Goal: Contribute content

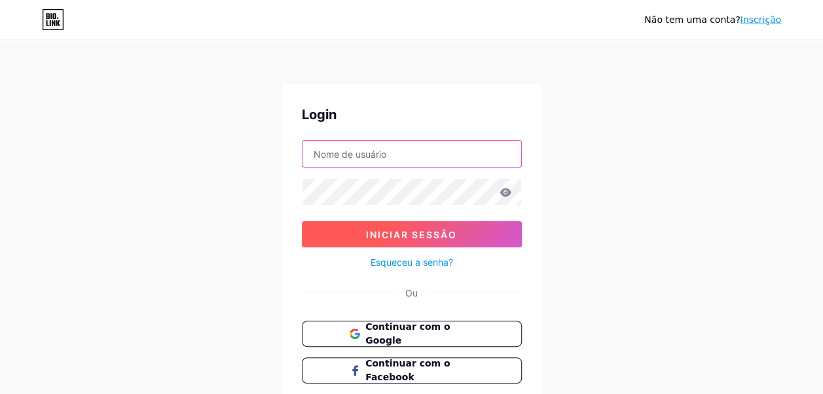
type input "drjairocoutinho"
click at [424, 236] on span "Iniciar sessão" at bounding box center [411, 234] width 91 height 11
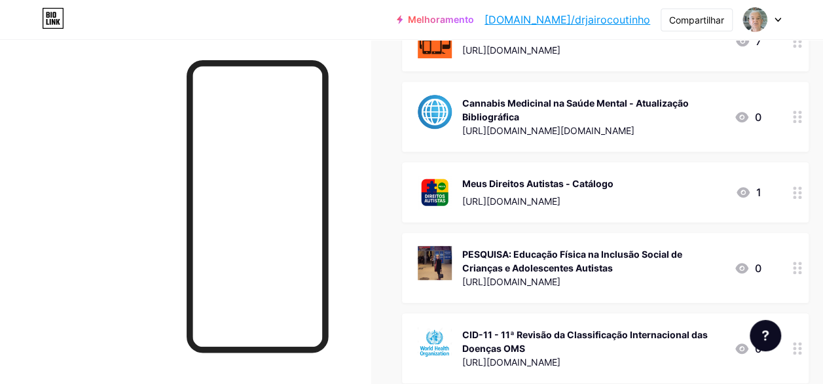
scroll to position [327, 0]
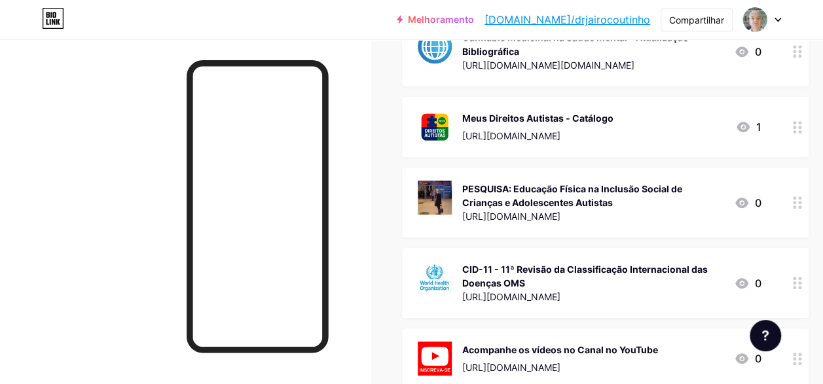
click at [560, 188] on div "PESQUISA: Educação Física na Inclusão Social de Crianças e Adolescentes Autistas" at bounding box center [592, 195] width 261 height 27
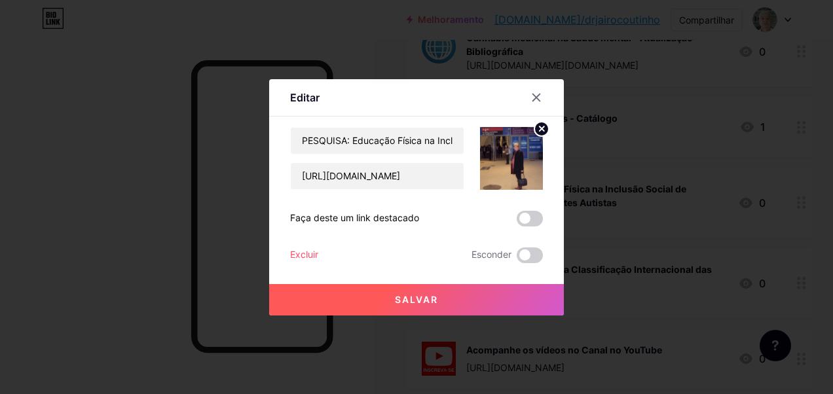
click at [512, 174] on img at bounding box center [511, 158] width 63 height 63
click at [536, 131] on circle at bounding box center [541, 129] width 14 height 14
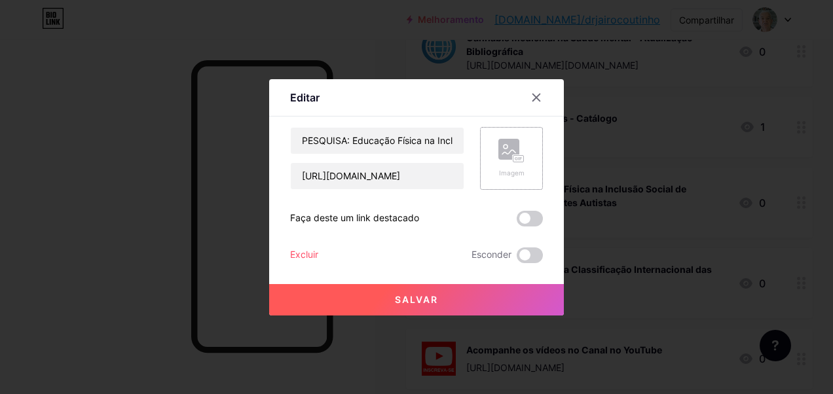
click at [513, 156] on rect at bounding box center [519, 159] width 12 height 8
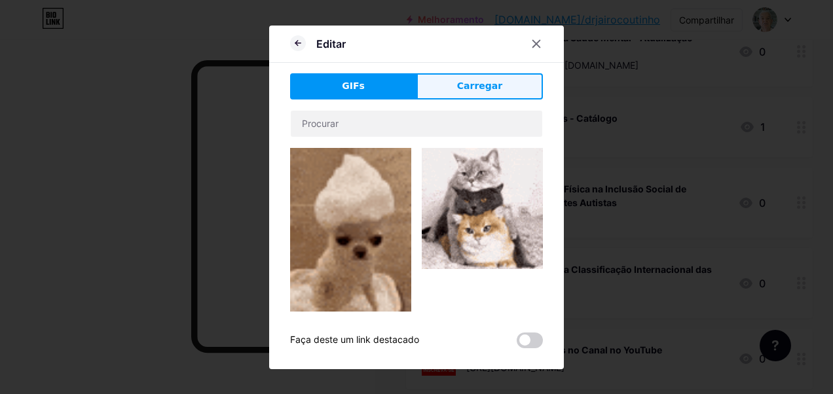
click at [477, 84] on span "Carregar" at bounding box center [479, 86] width 45 height 14
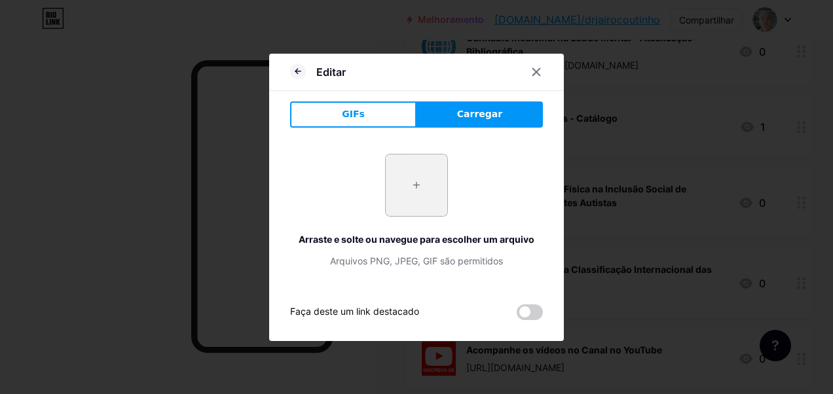
click at [423, 200] on input "file" at bounding box center [417, 186] width 62 height 62
type input "C:\fakepath\vencer_InPixio-com-texto-2.png"
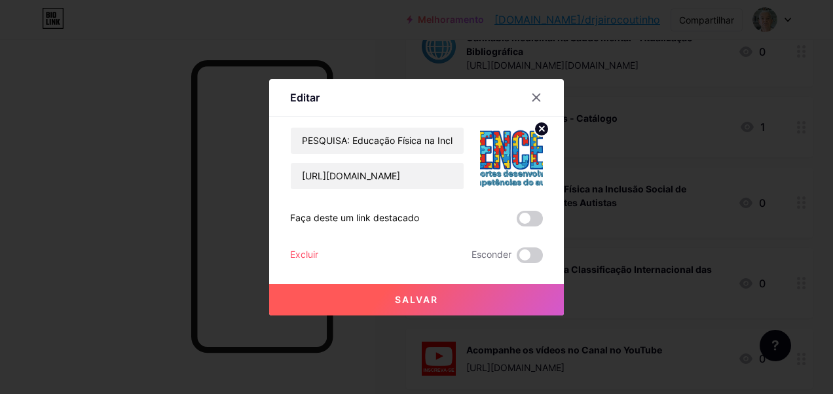
click at [539, 130] on icon at bounding box center [541, 128] width 5 height 5
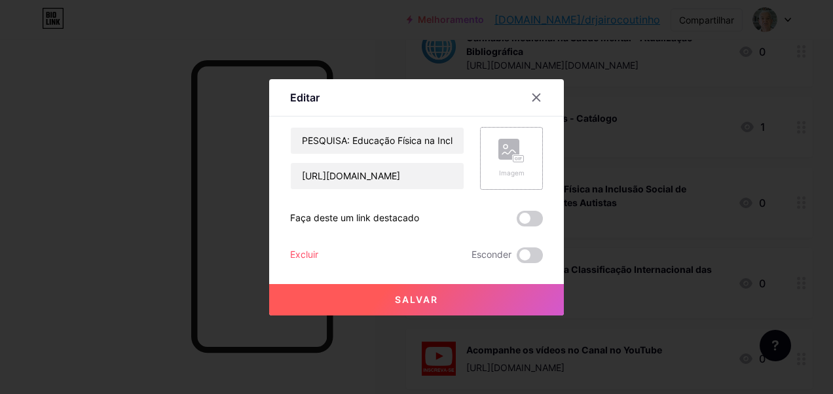
click at [502, 168] on div "Imagem" at bounding box center [511, 173] width 26 height 10
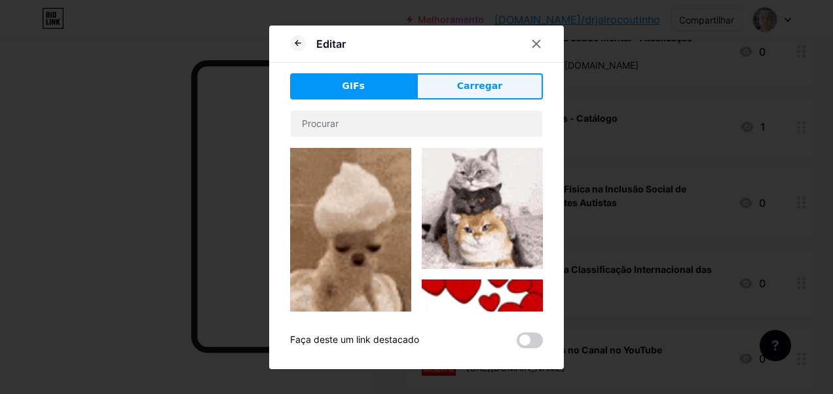
click at [478, 88] on span "Carregar" at bounding box center [479, 86] width 45 height 14
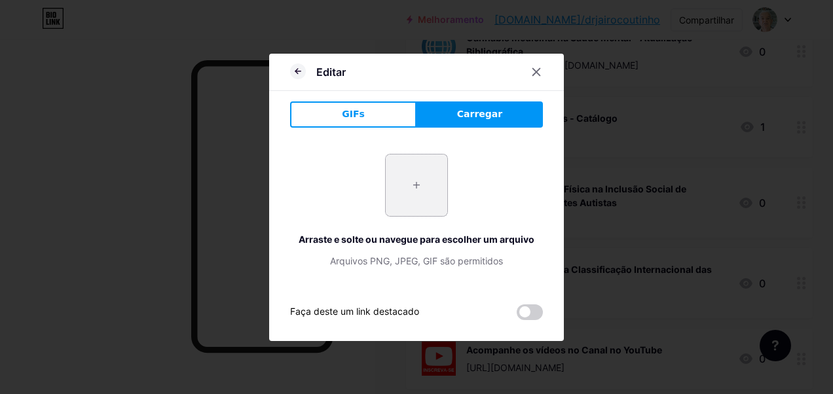
click at [419, 186] on input "file" at bounding box center [417, 186] width 62 height 62
type input "C:\fakepath\vencer_InPixio.png"
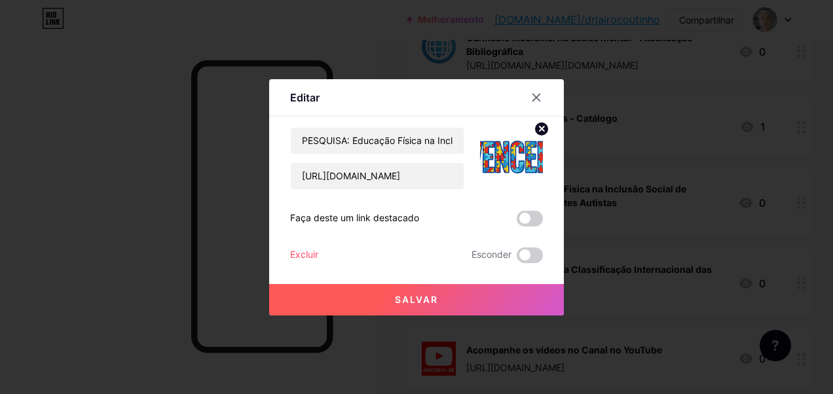
click at [540, 123] on circle at bounding box center [541, 129] width 14 height 14
click at [512, 145] on rect at bounding box center [508, 149] width 21 height 21
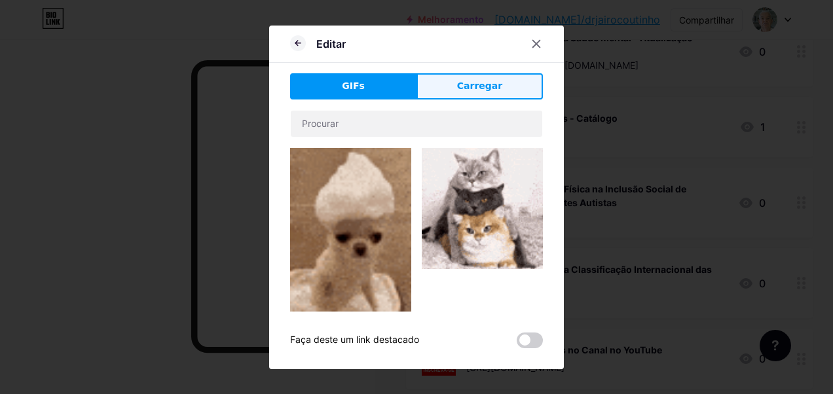
click at [474, 86] on span "Carregar" at bounding box center [479, 86] width 45 height 14
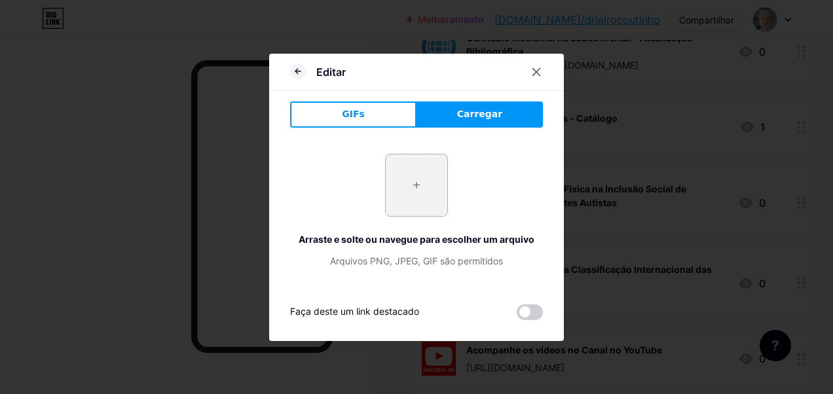
click at [426, 177] on input "file" at bounding box center [417, 186] width 62 height 62
type input "C:\fakepath\norma paris 2009_InPixio-1080x1080.png"
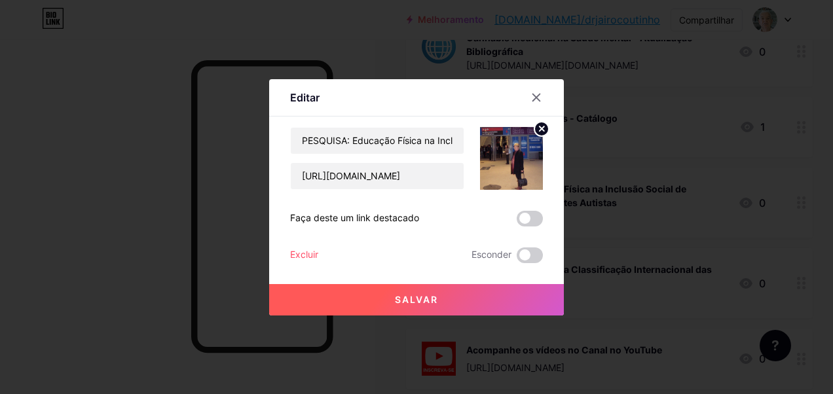
click at [419, 299] on span "Salvar" at bounding box center [416, 299] width 43 height 11
